Goal: Obtain resource: Download file/media

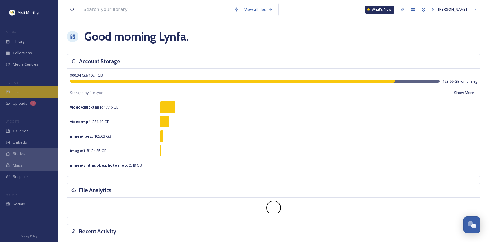
click at [13, 92] on span "UGC" at bounding box center [17, 93] width 8 height 6
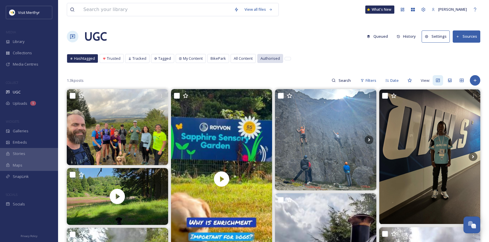
click at [267, 58] on span "Authorised" at bounding box center [270, 59] width 19 height 6
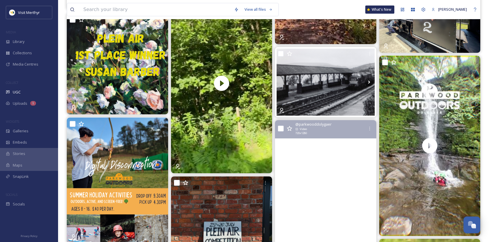
scroll to position [1133, 0]
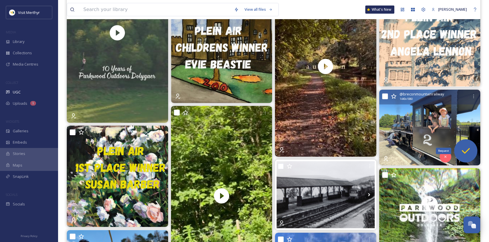
click at [468, 153] on icon at bounding box center [466, 151] width 12 height 12
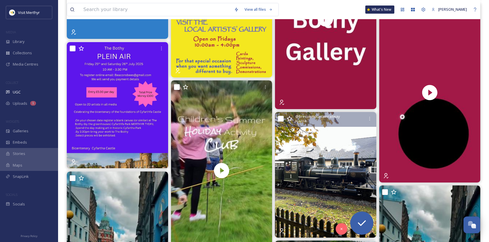
scroll to position [2122, 0]
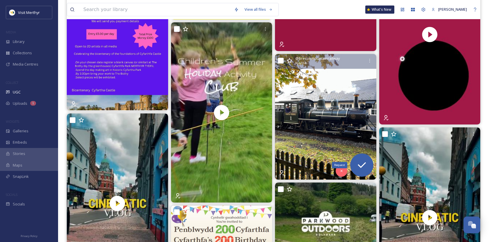
drag, startPoint x: 360, startPoint y: 162, endPoint x: 312, endPoint y: 158, distance: 47.5
click at [360, 162] on icon at bounding box center [362, 166] width 12 height 12
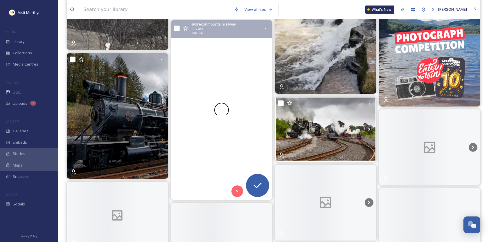
scroll to position [2906, 0]
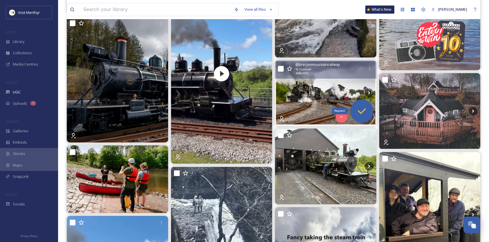
click at [363, 110] on icon at bounding box center [362, 111] width 12 height 12
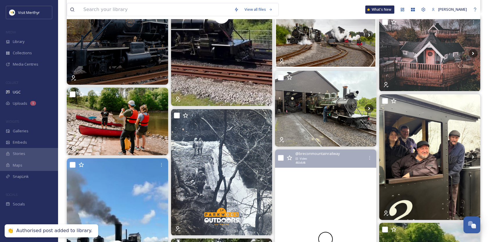
scroll to position [3023, 0]
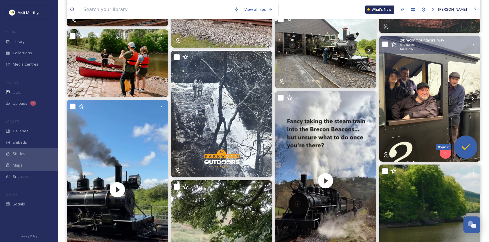
click at [464, 143] on icon at bounding box center [466, 148] width 12 height 12
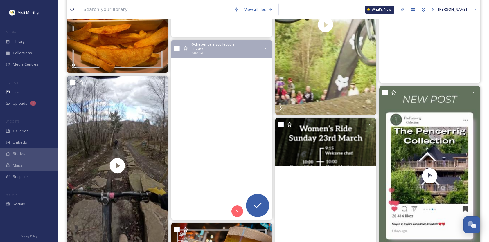
scroll to position [7847, 0]
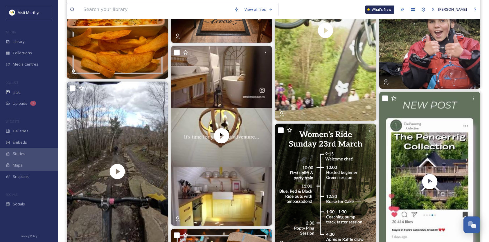
drag, startPoint x: 13, startPoint y: 41, endPoint x: 95, endPoint y: 48, distance: 82.2
click at [13, 41] on span "Library" at bounding box center [19, 42] width 12 height 6
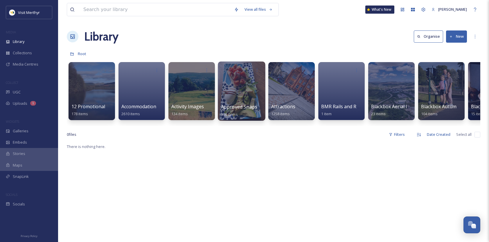
click at [232, 94] on div at bounding box center [241, 91] width 47 height 59
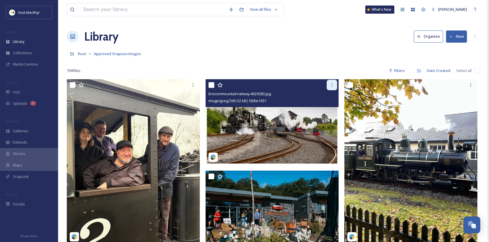
click at [332, 86] on icon at bounding box center [332, 85] width 5 height 5
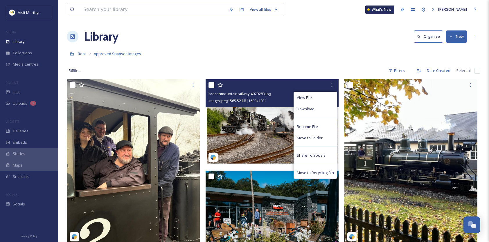
drag, startPoint x: 306, startPoint y: 110, endPoint x: 373, endPoint y: 104, distance: 66.8
click at [306, 110] on span "Download" at bounding box center [306, 109] width 18 height 6
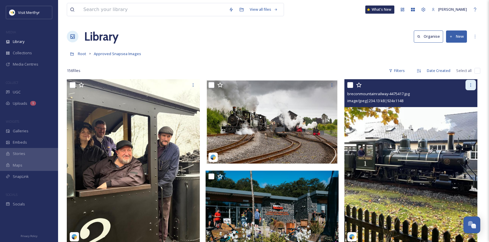
drag, startPoint x: 471, startPoint y: 85, endPoint x: 470, endPoint y: 87, distance: 3.4
click at [471, 85] on icon at bounding box center [471, 85] width 5 height 5
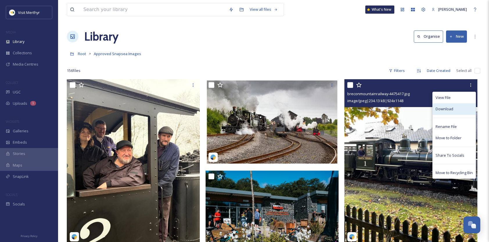
click at [449, 109] on span "Download" at bounding box center [445, 109] width 18 height 6
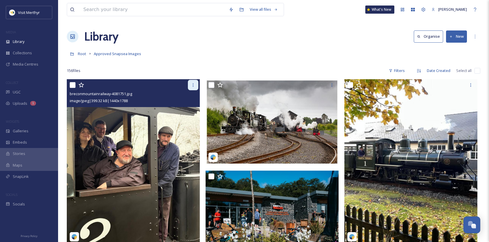
click at [194, 84] on icon at bounding box center [193, 85] width 5 height 5
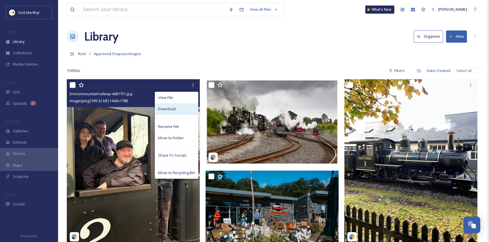
click at [172, 108] on span "Download" at bounding box center [167, 109] width 18 height 6
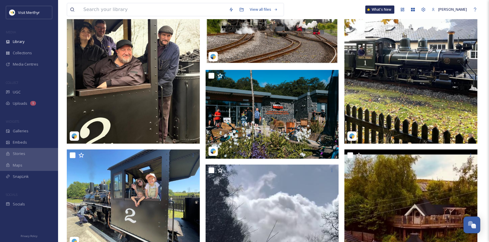
scroll to position [145, 0]
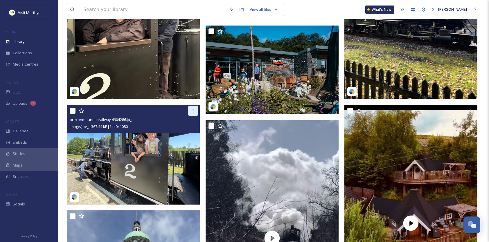
drag, startPoint x: 192, startPoint y: 110, endPoint x: 190, endPoint y: 112, distance: 3.3
click at [192, 110] on icon at bounding box center [193, 111] width 5 height 5
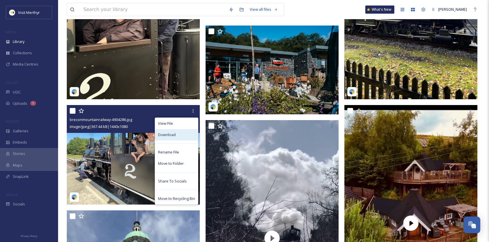
click at [165, 135] on span "Download" at bounding box center [167, 135] width 18 height 6
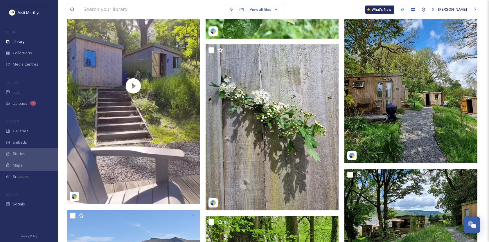
scroll to position [1657, 0]
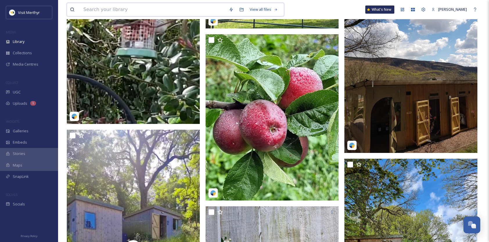
click at [117, 9] on input at bounding box center [154, 9] width 146 height 13
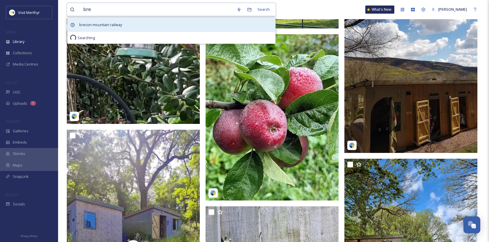
type input "bre"
click at [117, 25] on span "brecon mountain railway" at bounding box center [100, 25] width 49 height 8
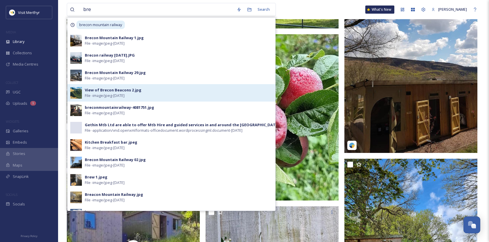
click at [96, 88] on div "View of Brecon Beacons 2.jpg" at bounding box center [113, 90] width 57 height 6
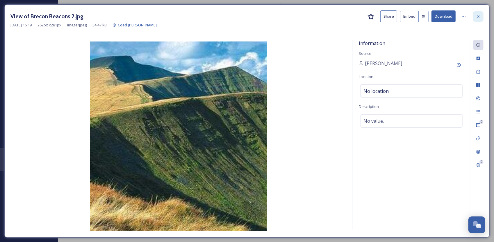
click at [479, 14] on icon at bounding box center [478, 16] width 5 height 5
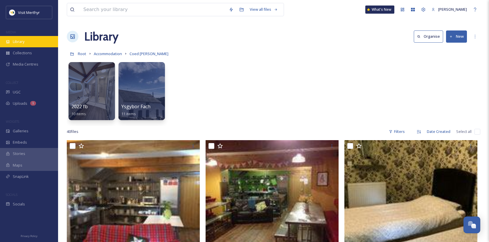
click at [29, 41] on div "Library" at bounding box center [29, 41] width 58 height 11
